Goal: Information Seeking & Learning: Learn about a topic

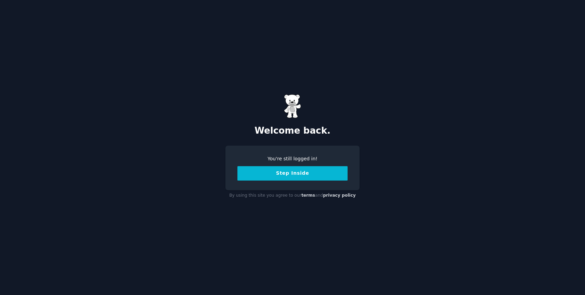
click at [292, 171] on button "Step Inside" at bounding box center [292, 173] width 110 height 14
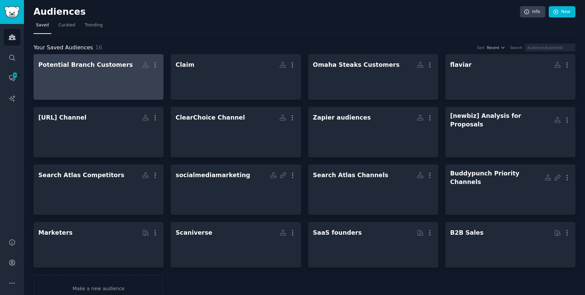
click at [129, 70] on h2 "Potential Branch Customers More" at bounding box center [98, 65] width 120 height 12
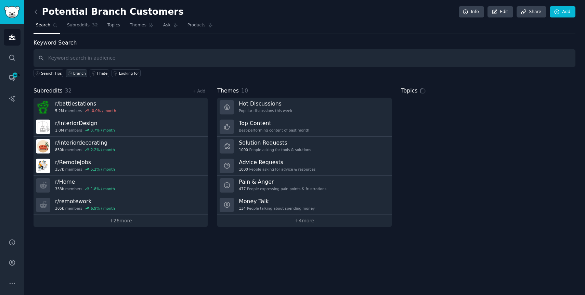
click at [78, 71] on div "branch" at bounding box center [79, 73] width 13 height 5
